Goal: Download file/media

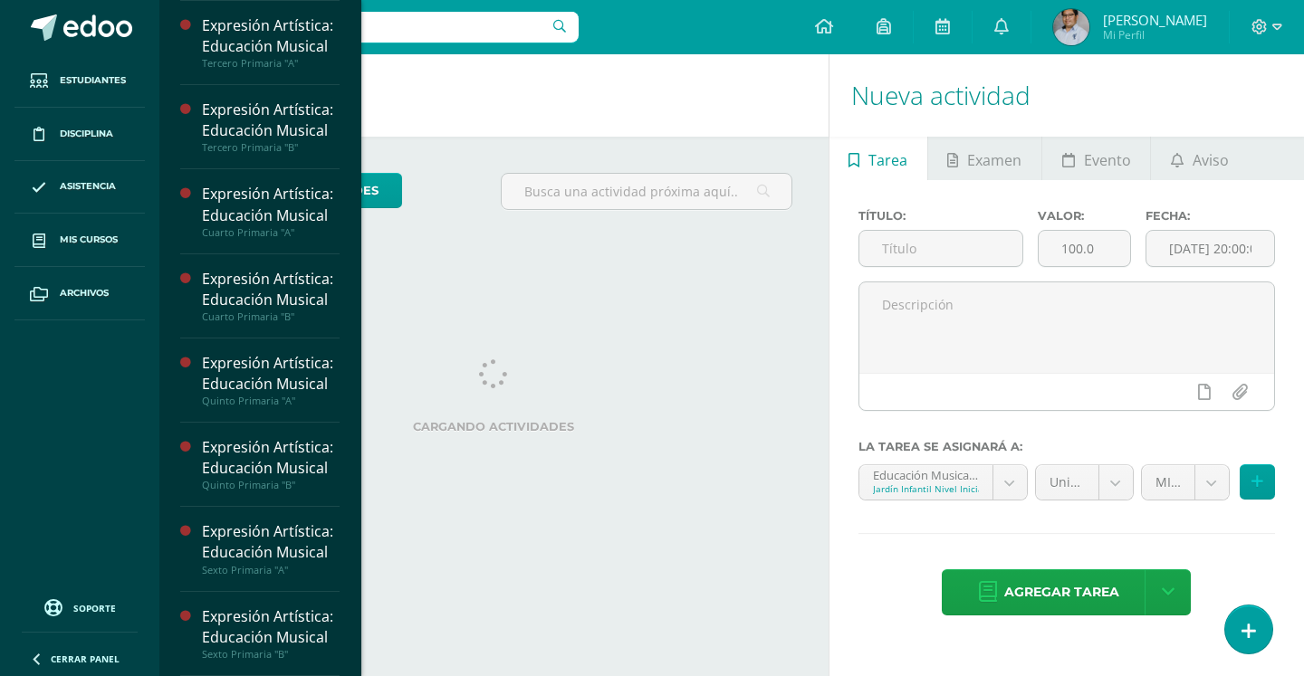
scroll to position [945, 0]
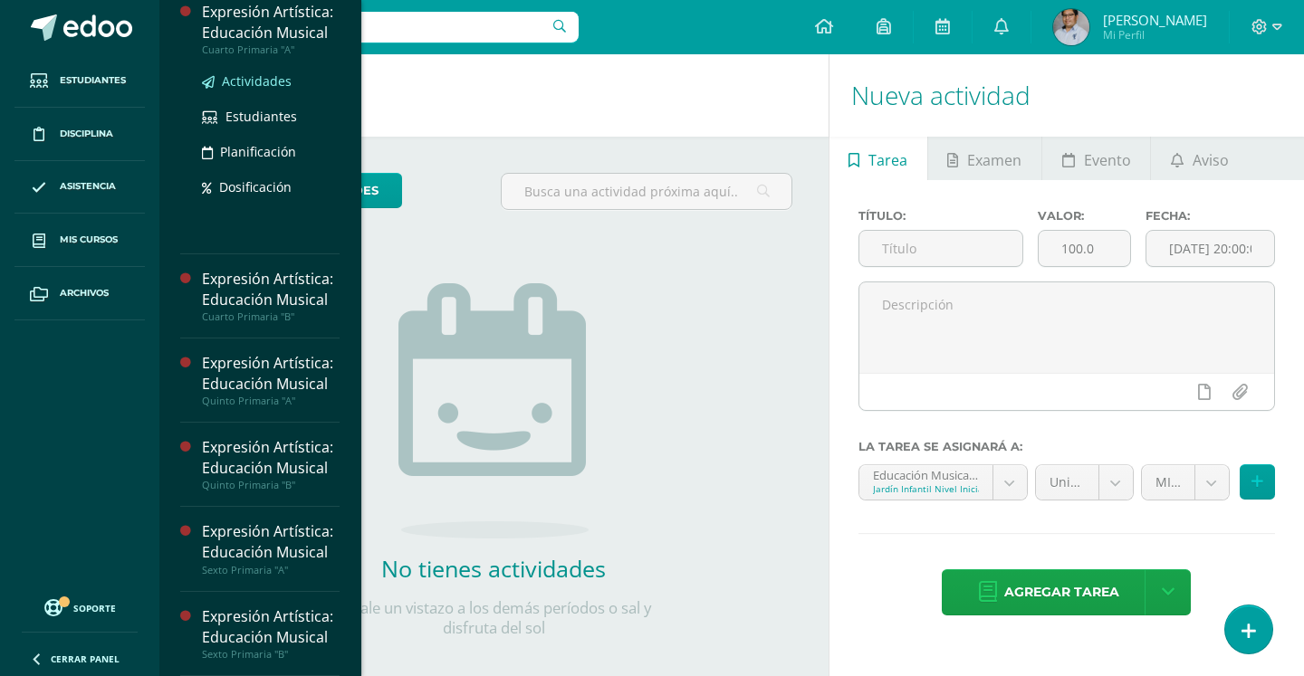
click at [281, 90] on span "Actividades" at bounding box center [257, 80] width 70 height 17
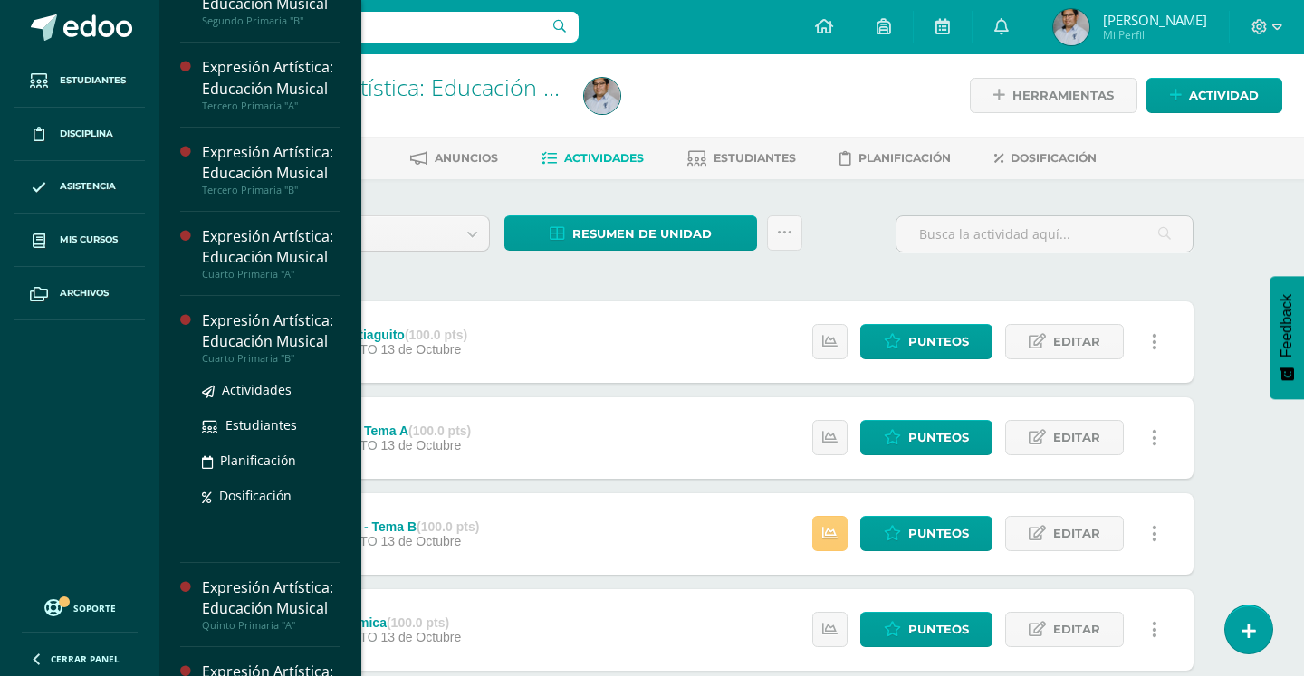
scroll to position [876, 0]
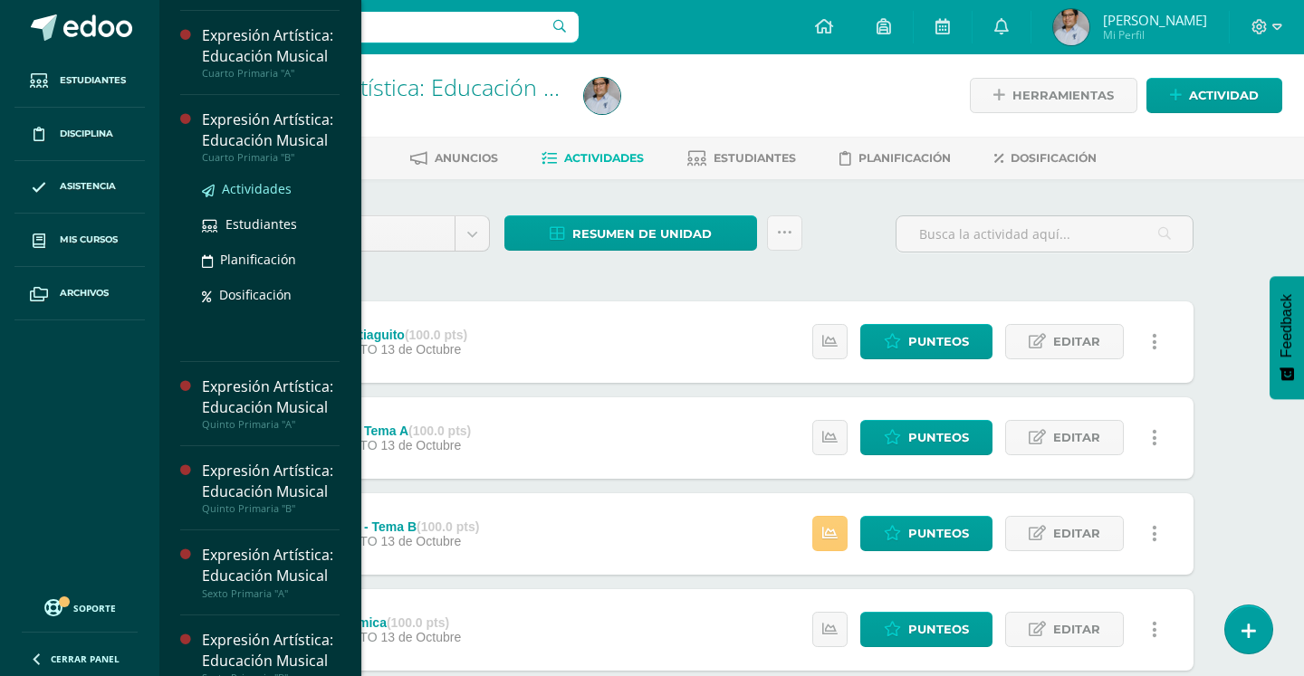
click at [259, 197] on span "Actividades" at bounding box center [257, 188] width 70 height 17
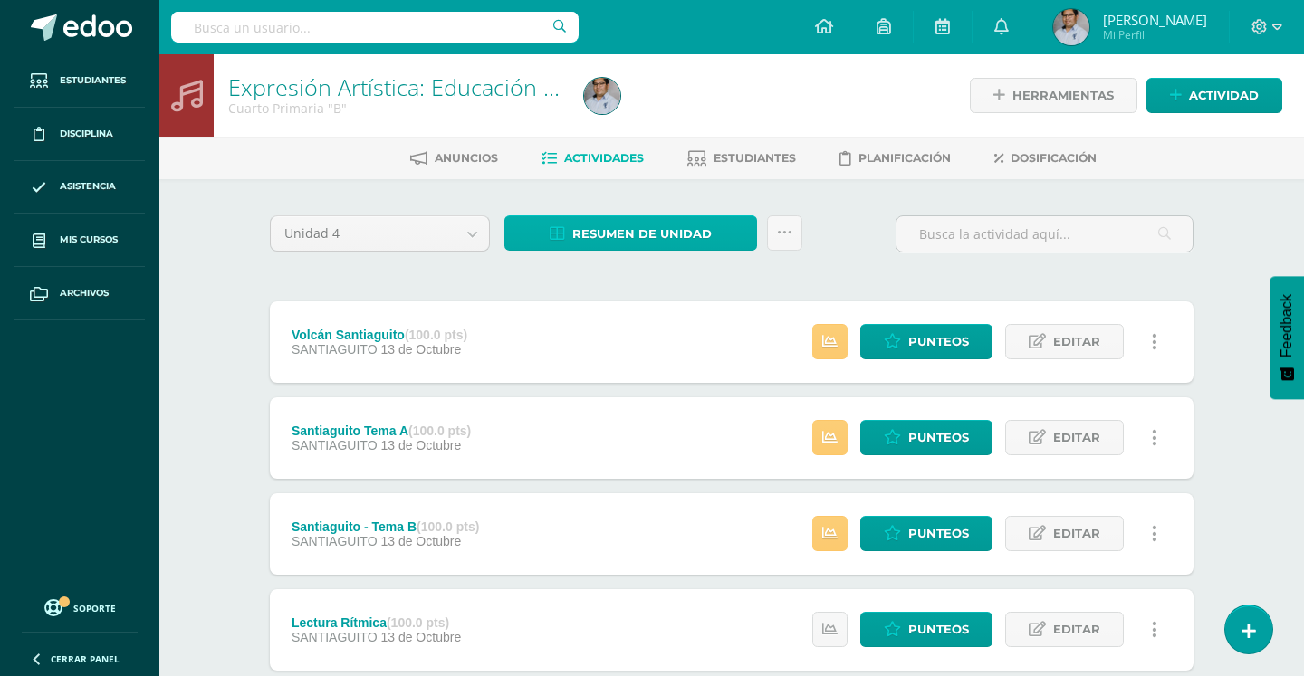
click at [567, 232] on link "Resumen de unidad" at bounding box center [630, 232] width 253 height 35
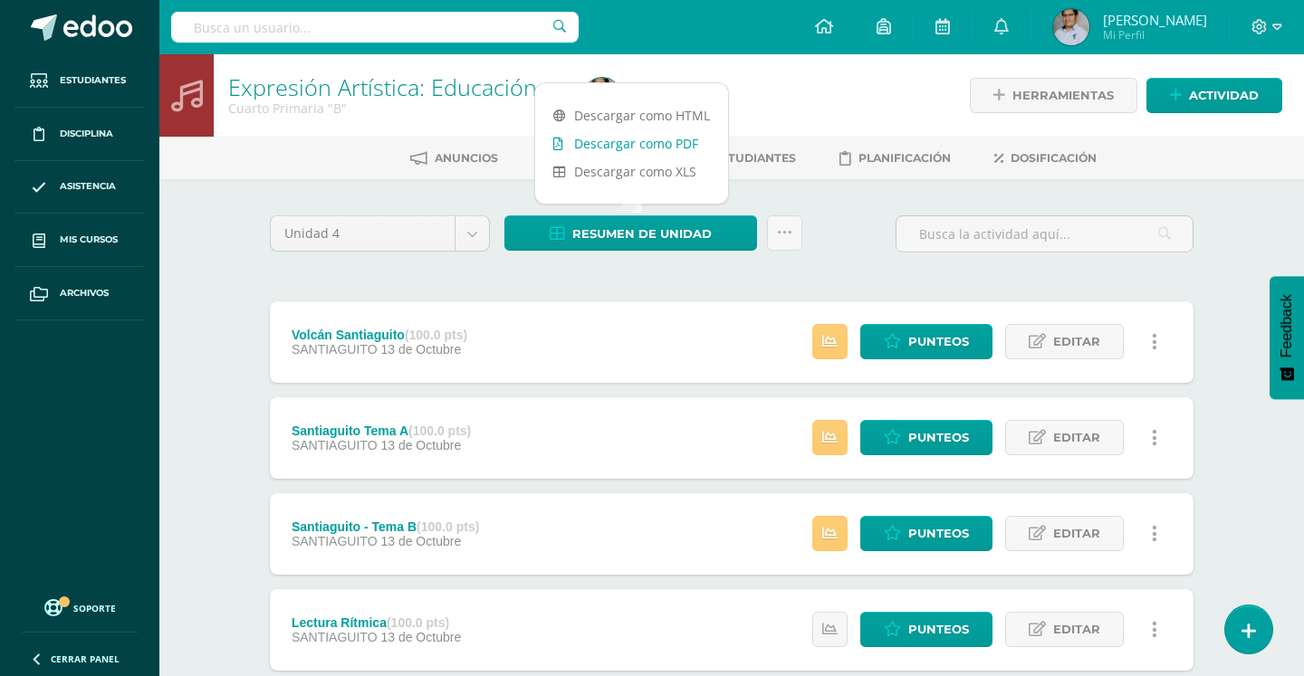
click at [628, 147] on link "Descargar como PDF" at bounding box center [631, 143] width 193 height 28
